Goal: Task Accomplishment & Management: Use online tool/utility

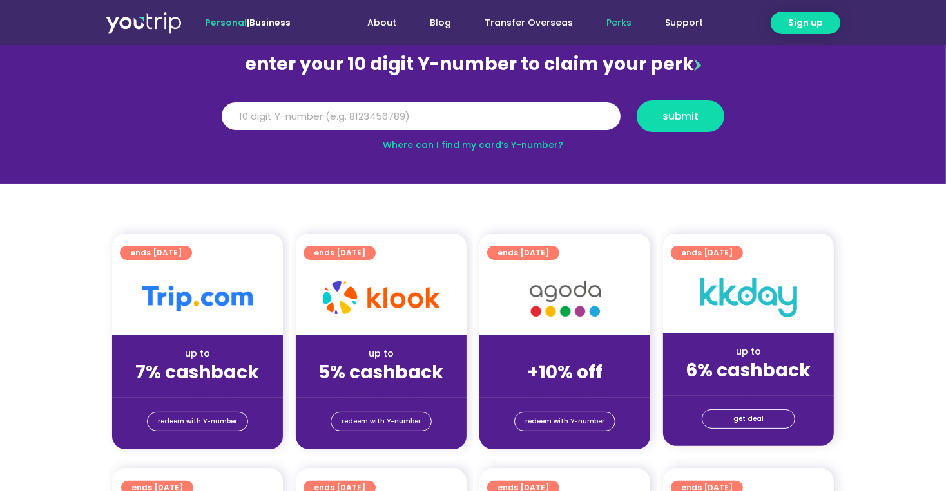
scroll to position [9, 0]
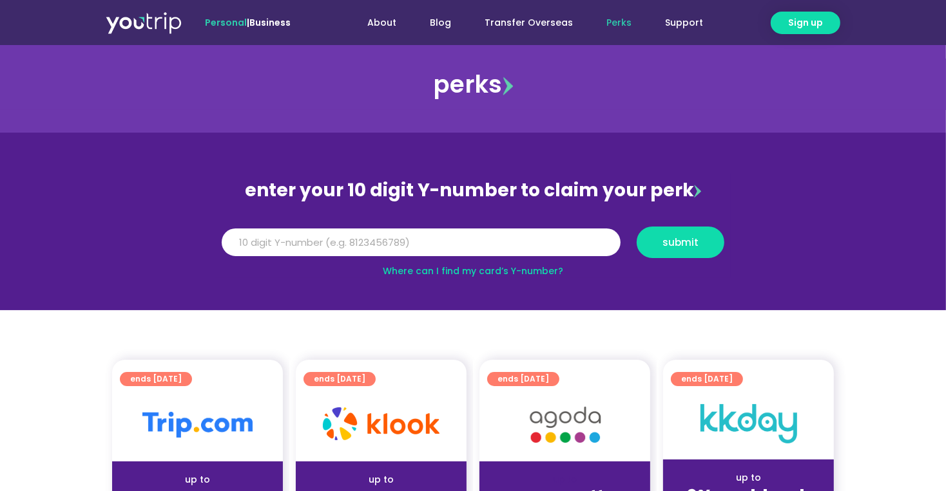
click at [443, 271] on link "Where can I find my card’s Y-number?" at bounding box center [473, 271] width 180 height 13
click at [239, 238] on input "Y Number" at bounding box center [421, 243] width 399 height 28
type input "8175949701"
click at [667, 238] on span "submit" at bounding box center [680, 243] width 36 height 10
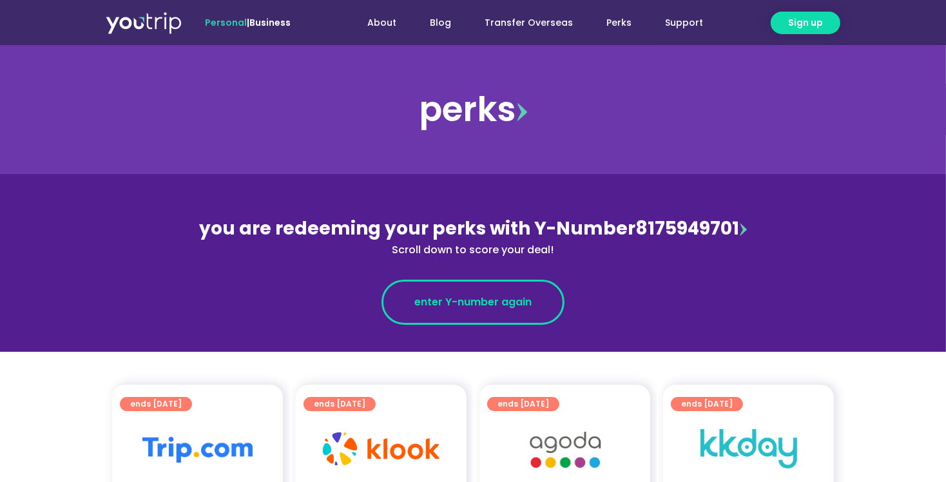
click at [463, 303] on span "enter Y-number again" at bounding box center [472, 301] width 117 height 15
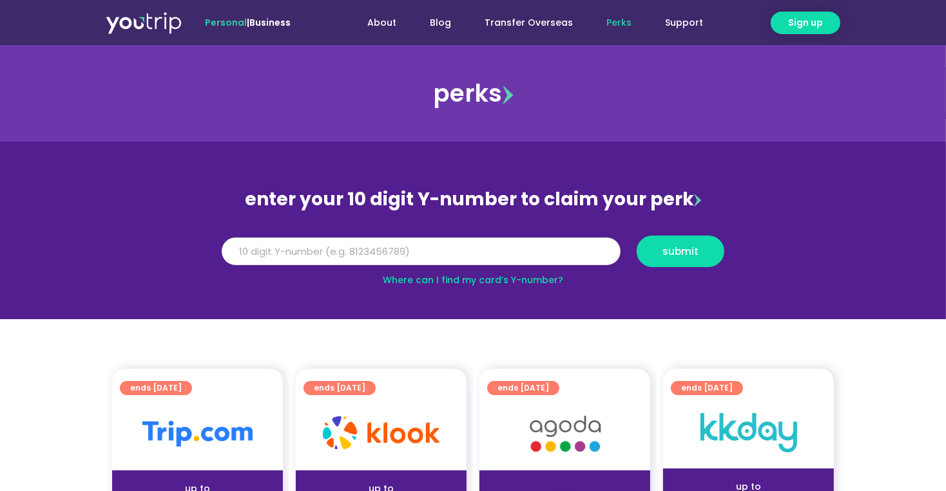
click at [310, 241] on input "Y Number" at bounding box center [421, 252] width 399 height 28
type input "8175949701"
click at [684, 250] on span "submit" at bounding box center [680, 252] width 36 height 10
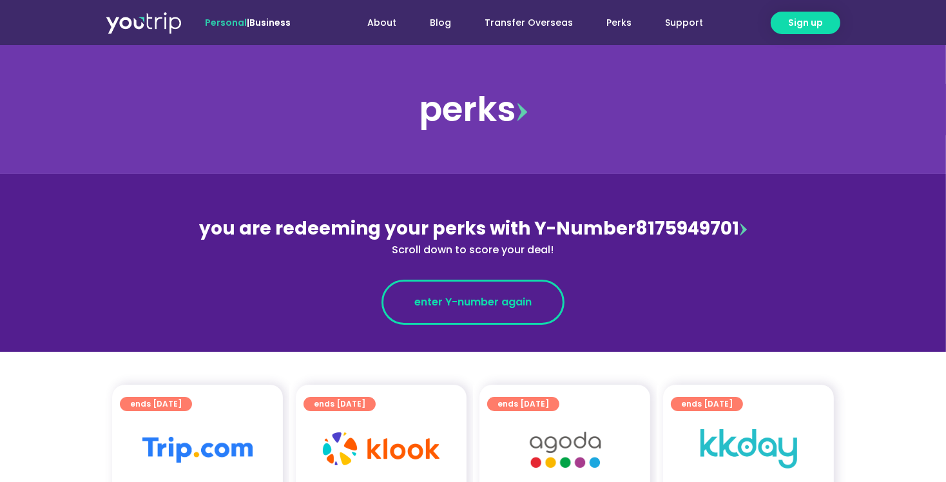
click at [467, 301] on span "enter Y-number again" at bounding box center [472, 301] width 117 height 15
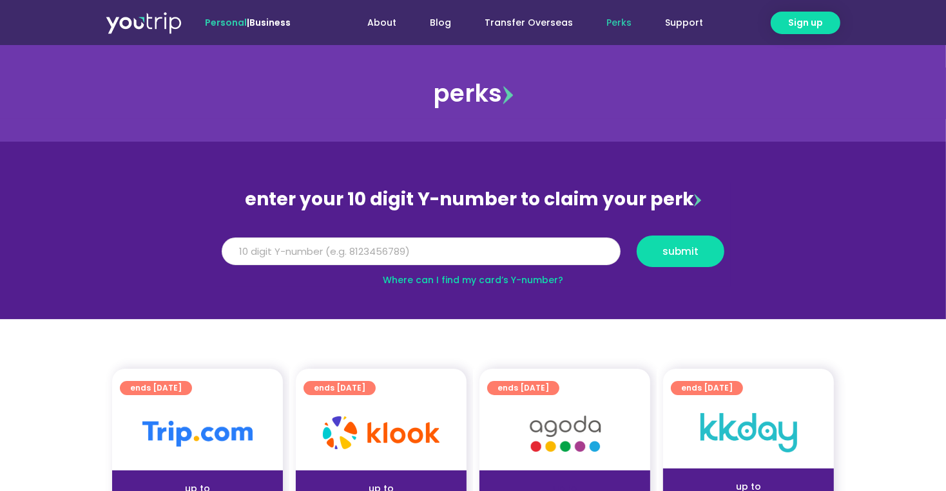
click at [269, 243] on input "Y Number" at bounding box center [421, 252] width 399 height 28
type input "8175949701"
click at [679, 251] on span "submit" at bounding box center [680, 252] width 36 height 10
